Goal: Information Seeking & Learning: Learn about a topic

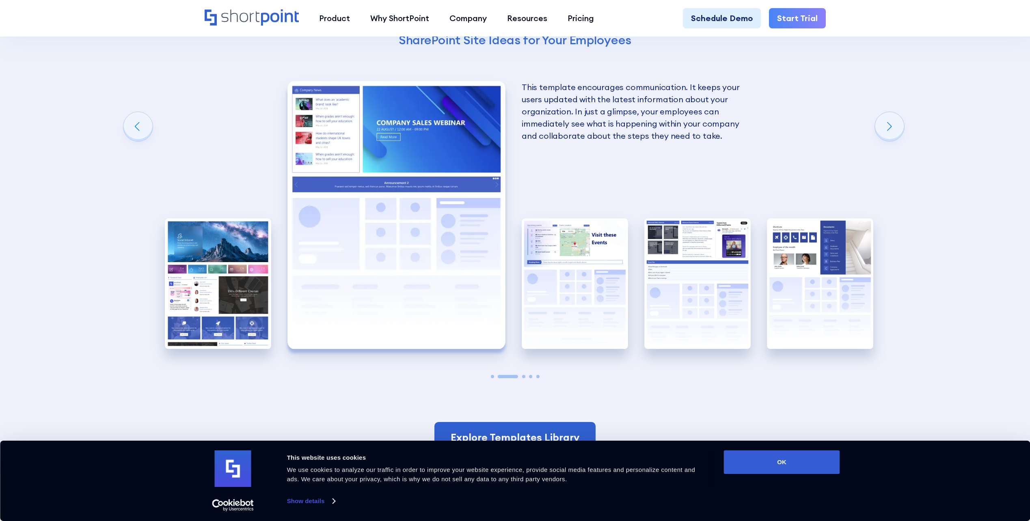
scroll to position [1705, 0]
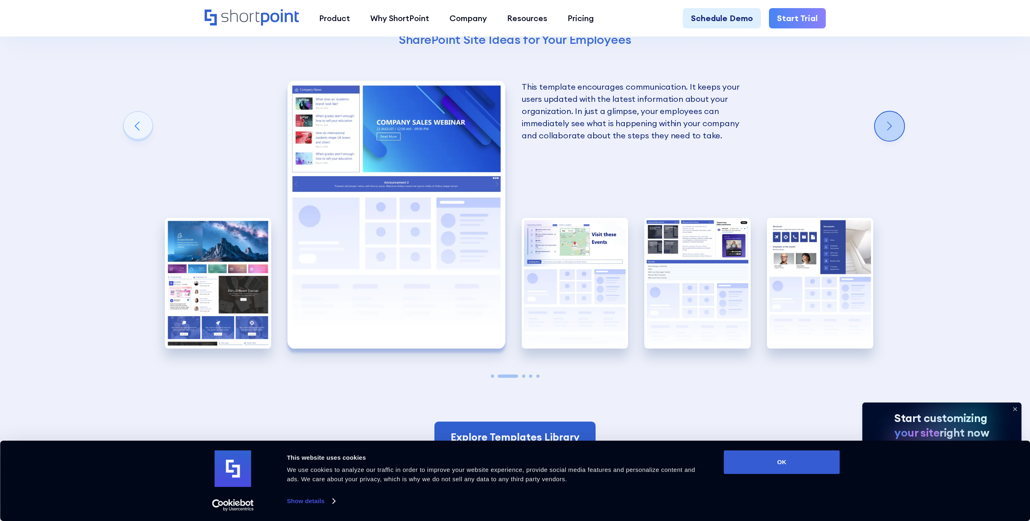
click at [890, 125] on div "Next slide" at bounding box center [889, 126] width 29 height 29
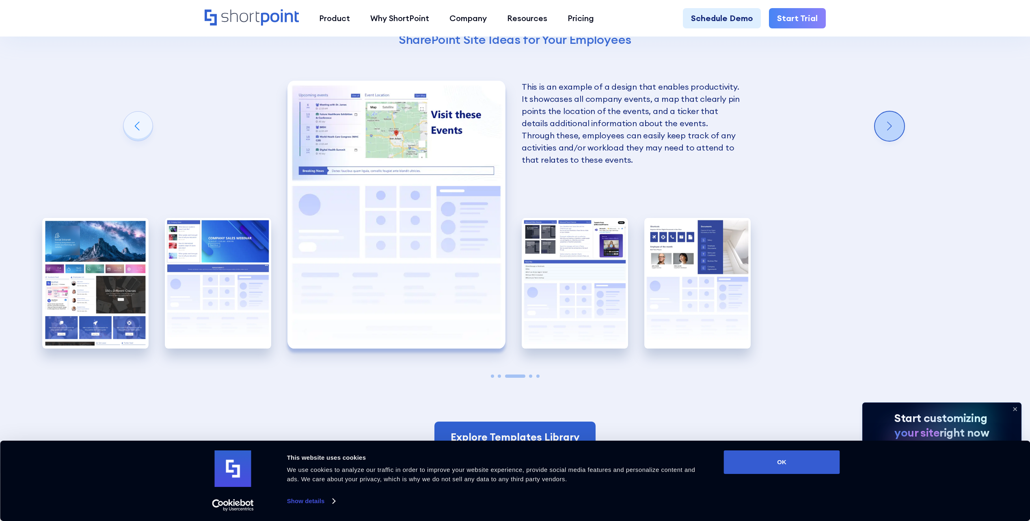
click at [890, 125] on div "Next slide" at bounding box center [889, 126] width 29 height 29
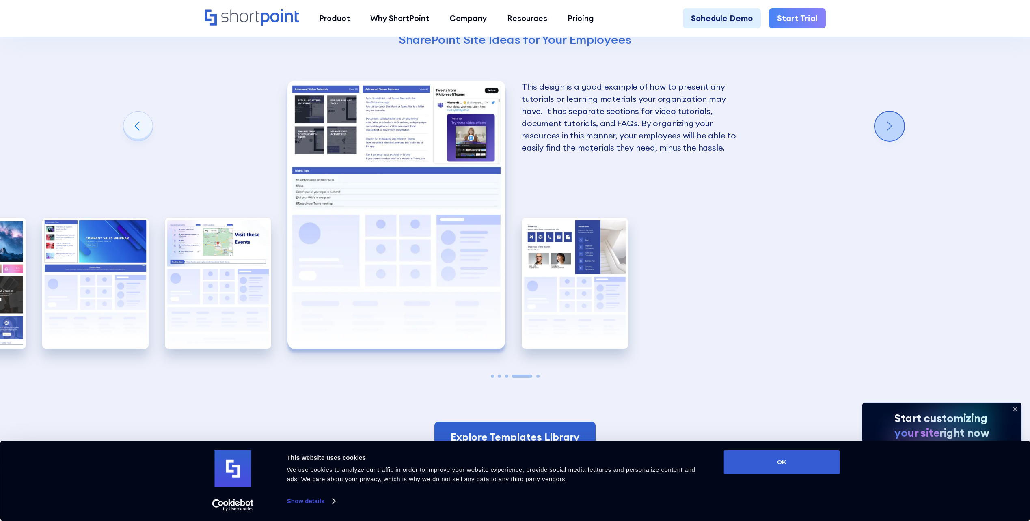
click at [890, 125] on div "Next slide" at bounding box center [889, 126] width 29 height 29
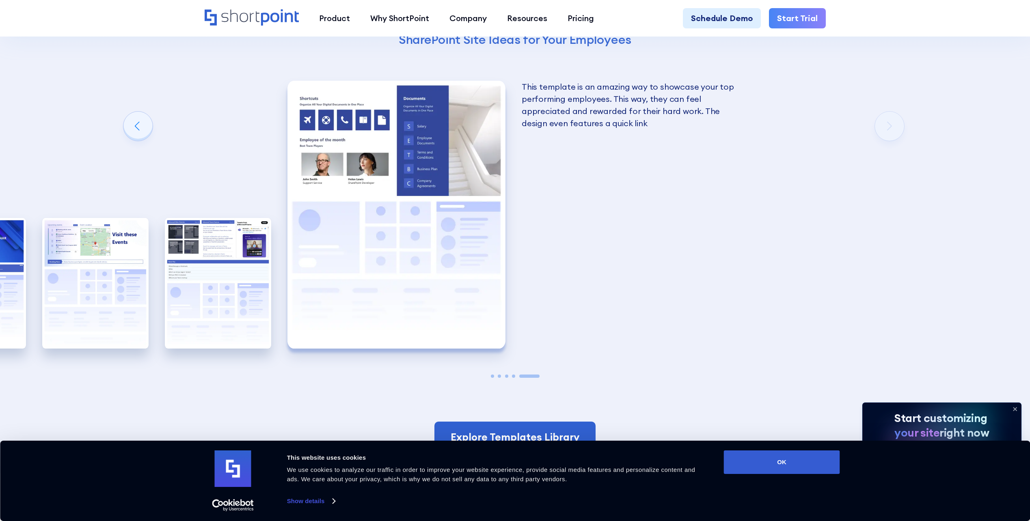
click at [890, 125] on div "Using Cool SharePoint Web Parts to Create an Effective Design Wondering where t…" at bounding box center [515, 110] width 1030 height 725
click at [140, 114] on div "Previous slide" at bounding box center [137, 126] width 29 height 29
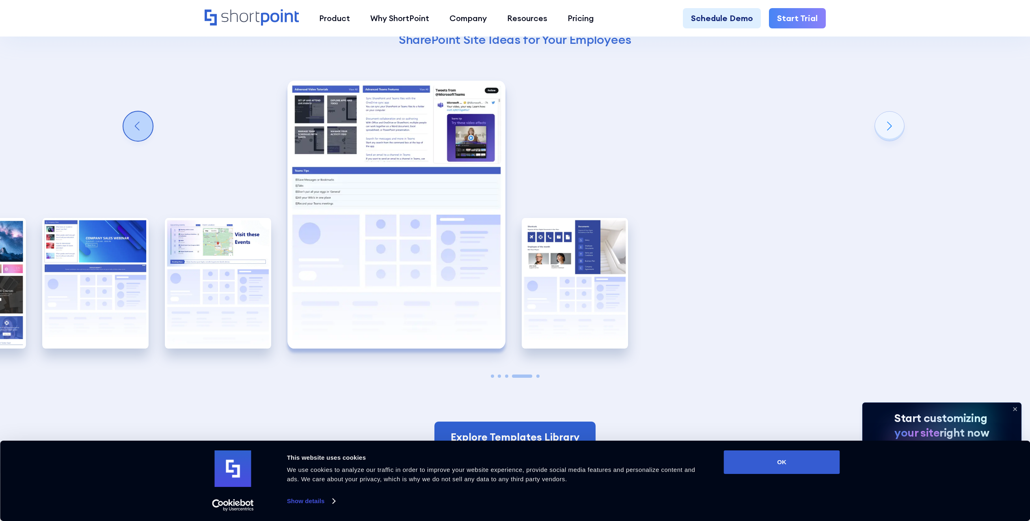
click at [134, 119] on div "Previous slide" at bounding box center [137, 126] width 29 height 29
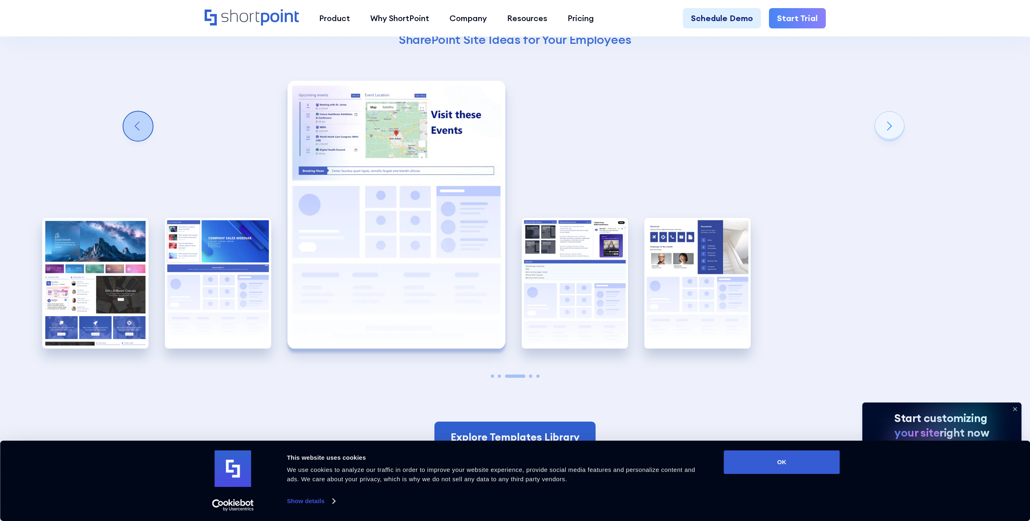
click at [134, 119] on div "Previous slide" at bounding box center [137, 126] width 29 height 29
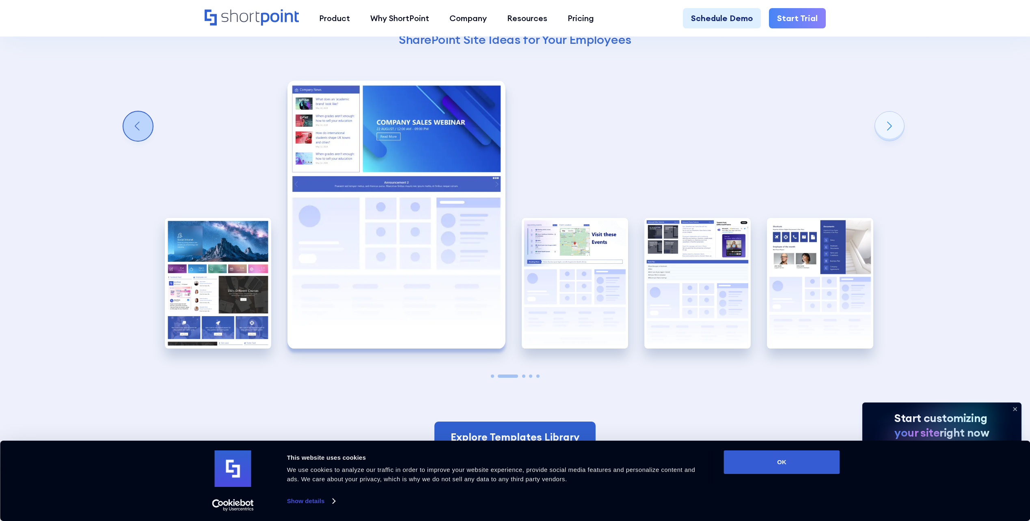
click at [134, 119] on div "Previous slide" at bounding box center [137, 126] width 29 height 29
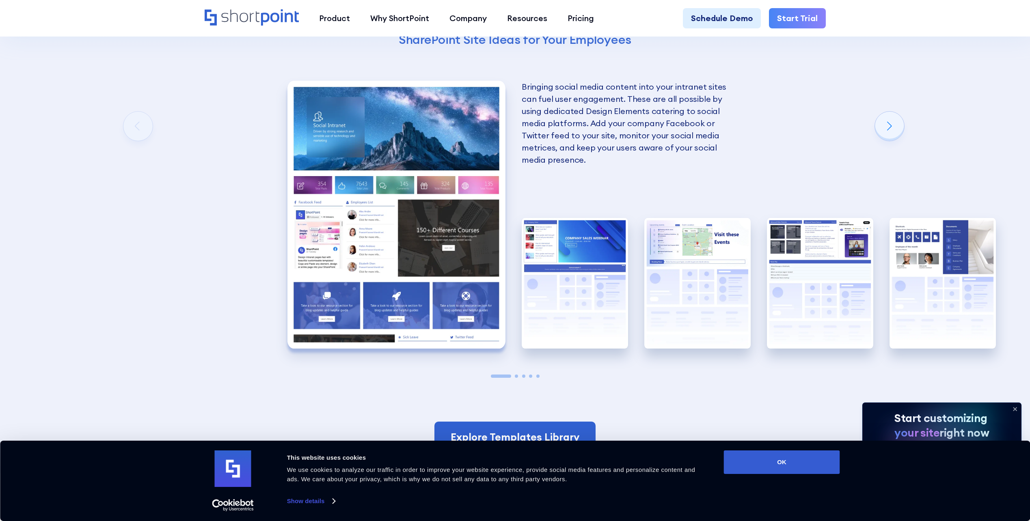
click at [370, 158] on img "1 / 5" at bounding box center [396, 215] width 218 height 268
click at [434, 242] on img "1 / 5" at bounding box center [396, 215] width 218 height 268
click at [567, 138] on p "Bringing social media content into your intranet sites can fuel user engagement…" at bounding box center [631, 123] width 218 height 85
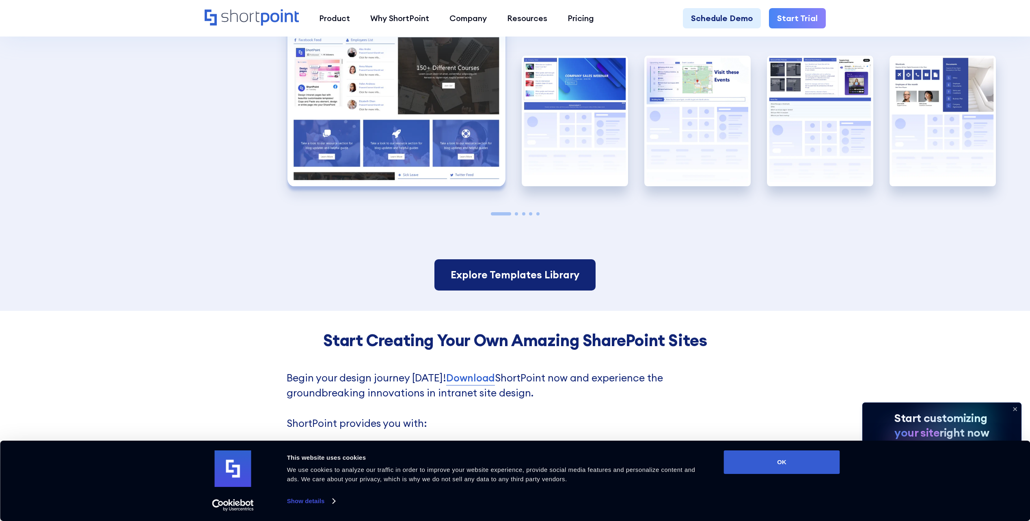
scroll to position [1989, 0]
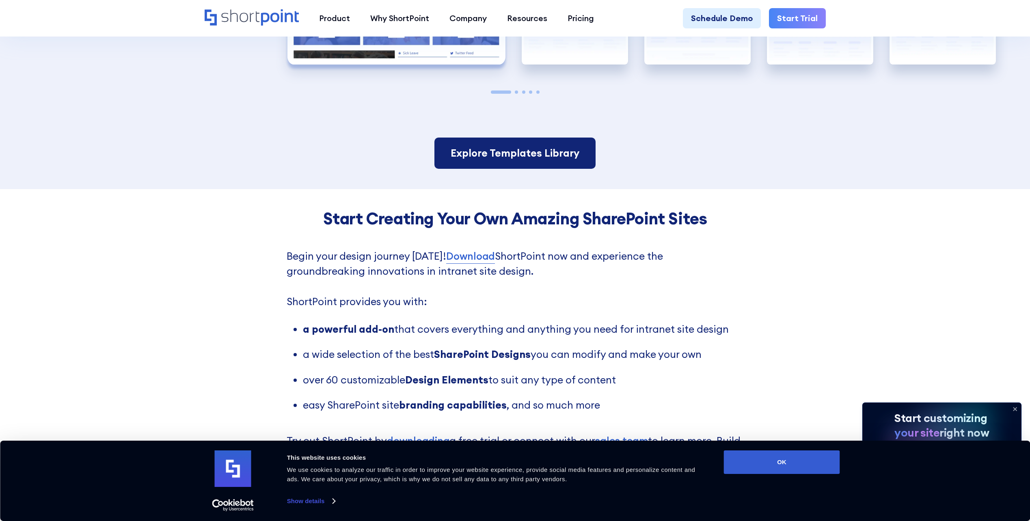
click at [518, 147] on link "Explore Templates Library" at bounding box center [514, 154] width 161 height 32
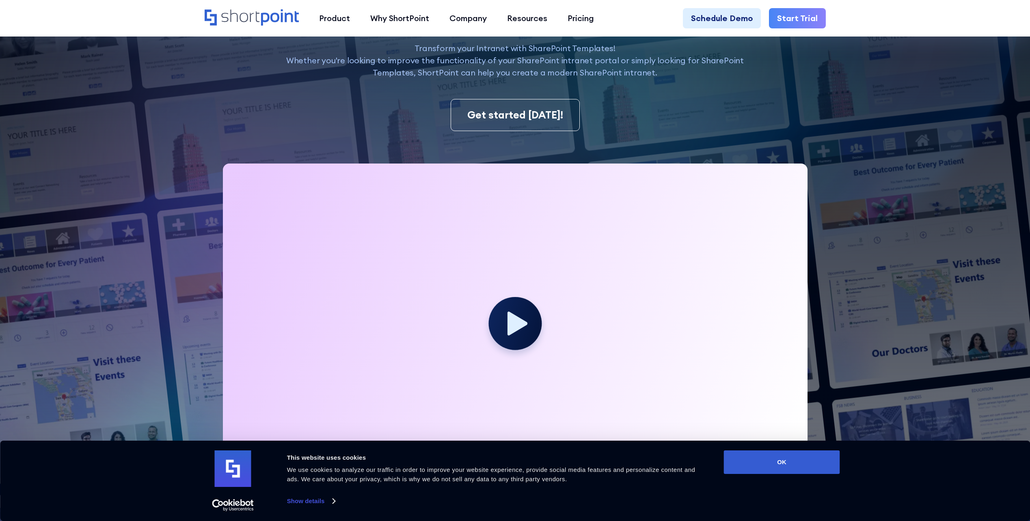
scroll to position [365, 0]
